Goal: Find specific page/section: Find specific page/section

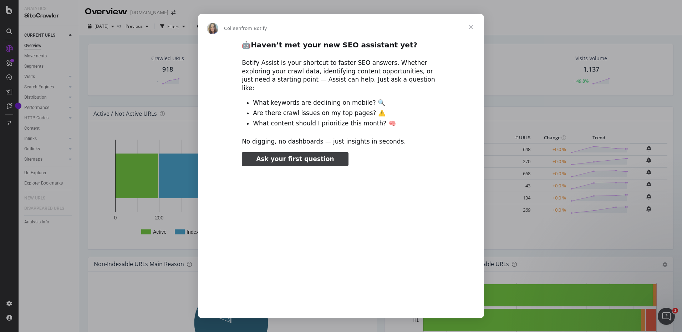
type input "1614290"
click at [470, 26] on span "Close" at bounding box center [471, 27] width 26 height 26
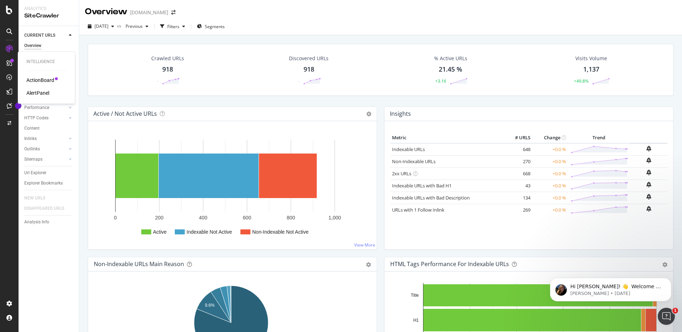
click at [44, 80] on div "ActionBoard" at bounding box center [40, 80] width 28 height 7
